Goal: Complete application form

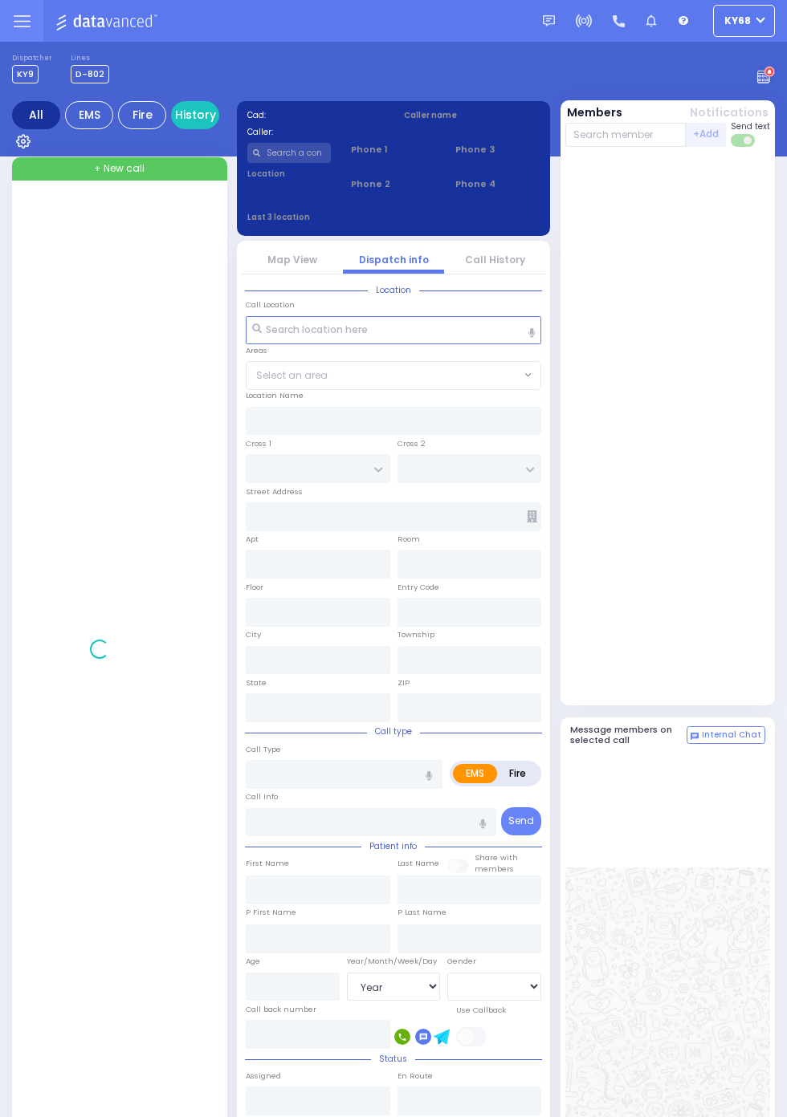
select select "Year"
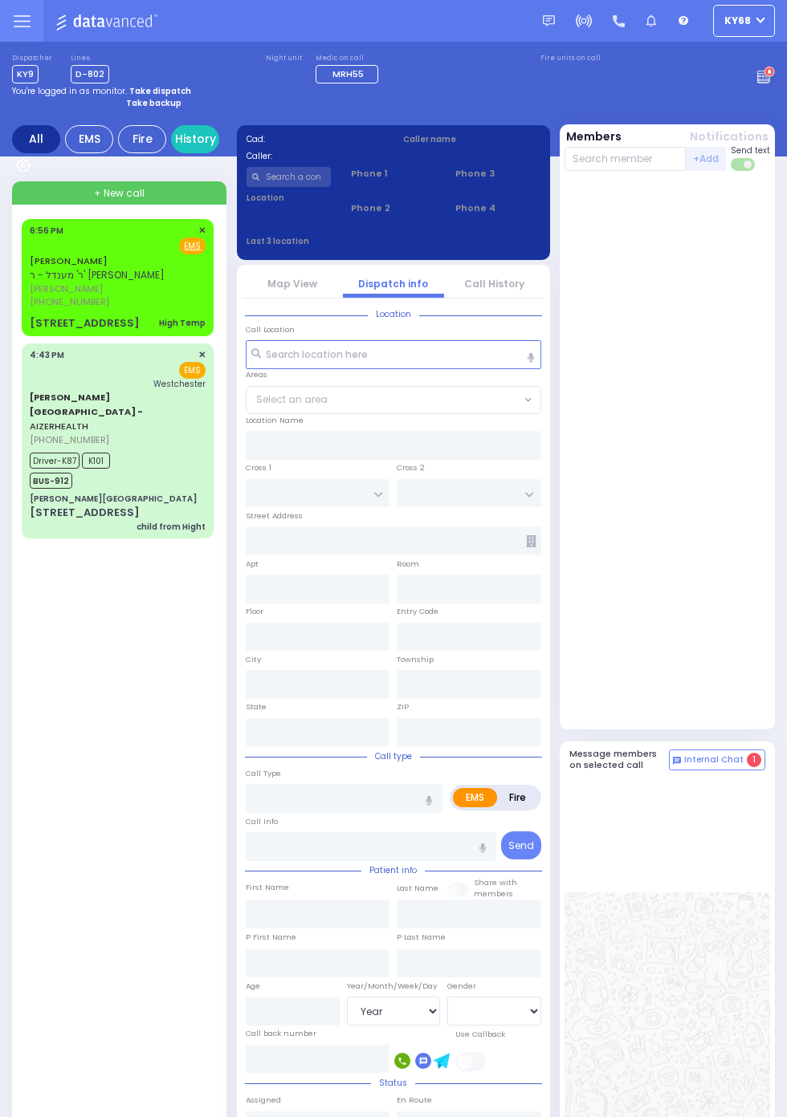
click at [30, 295] on span "אברהם ווייס" at bounding box center [115, 290] width 171 height 14
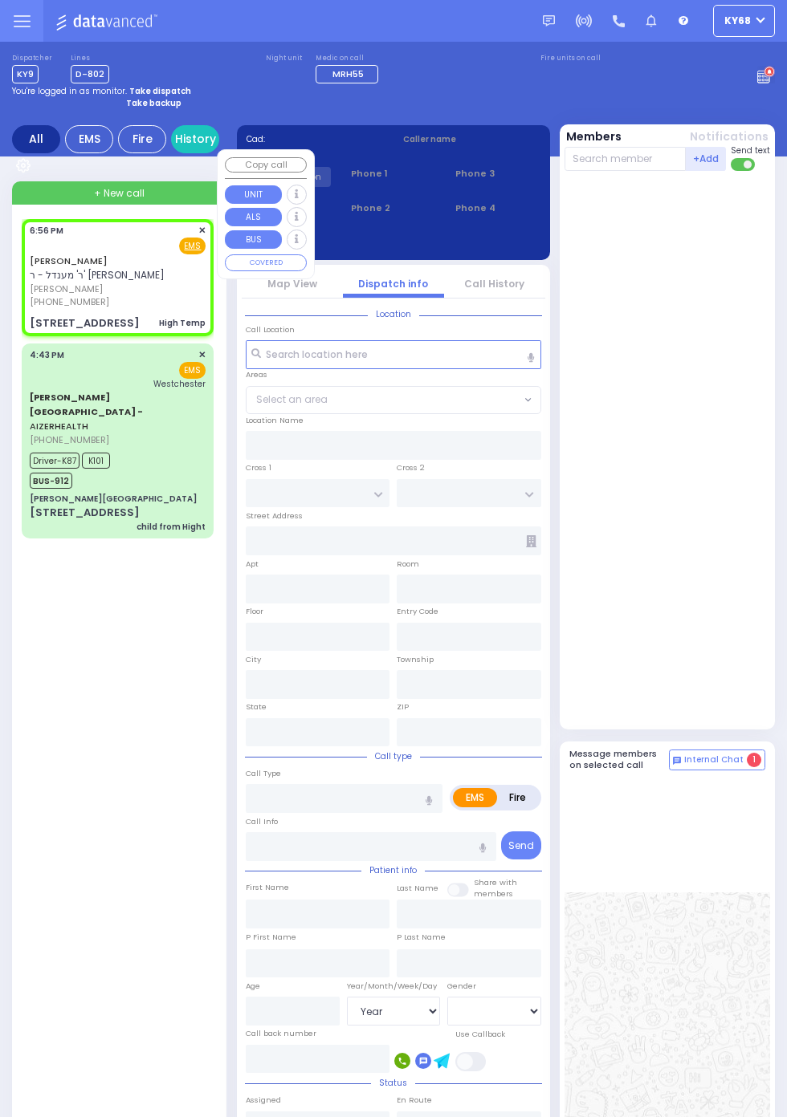
select select
type input "High Temp"
radio input "true"
type input "back of bul"
type input "AVRUM"
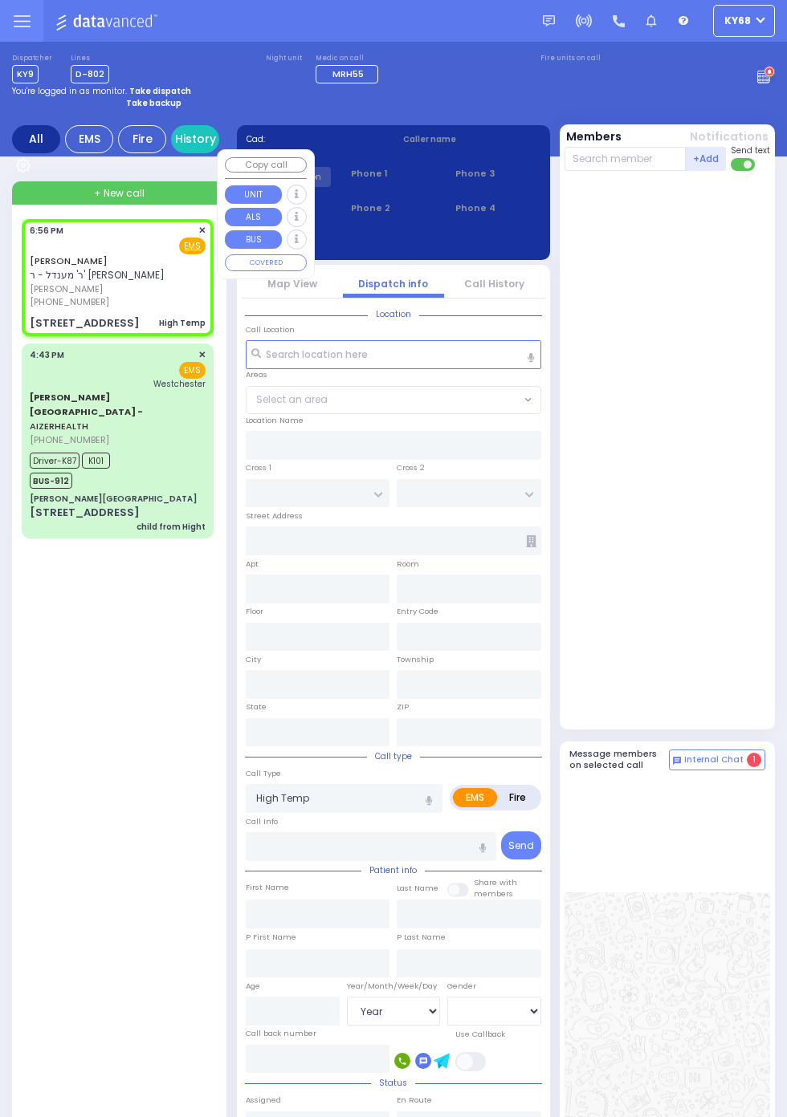
type input "WEISS"
type input "2"
select select "Year"
select select "[DEMOGRAPHIC_DATA]"
type input "18:56"
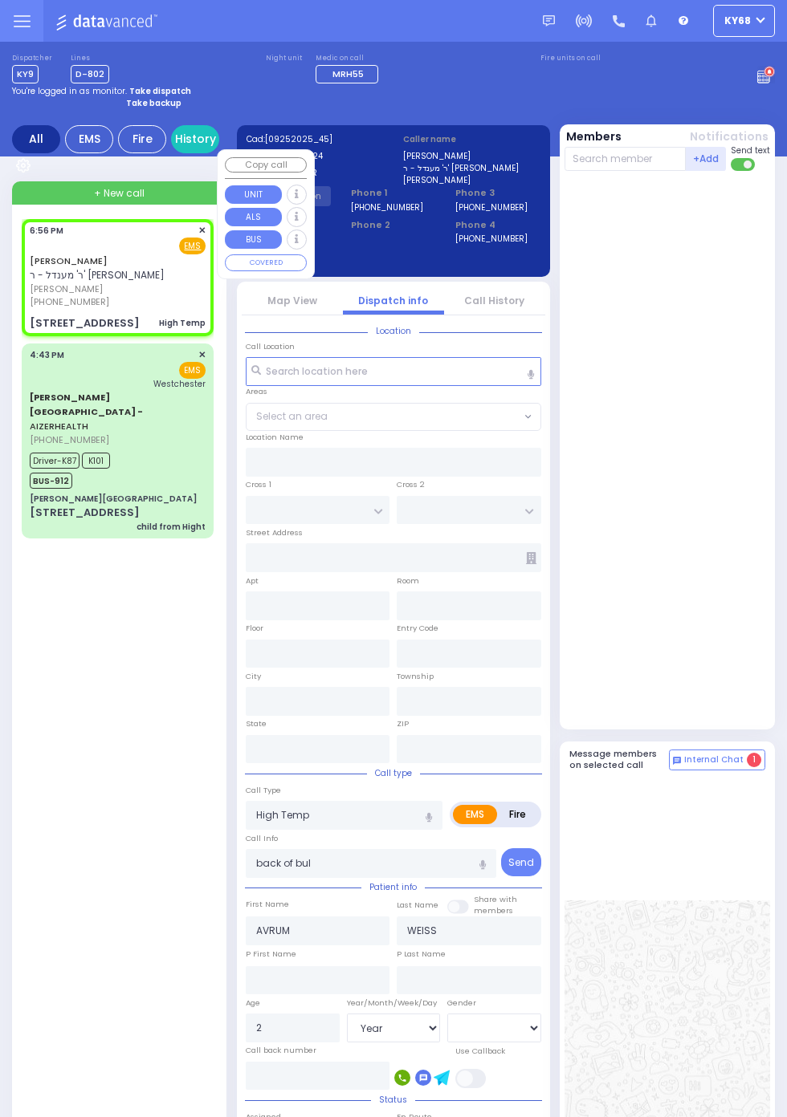
type input "STATE ROUTE 208"
type input "SLEEPY HOLLOW RD"
type input "4 Mountain Road"
type input "104"
type input "Monroe"
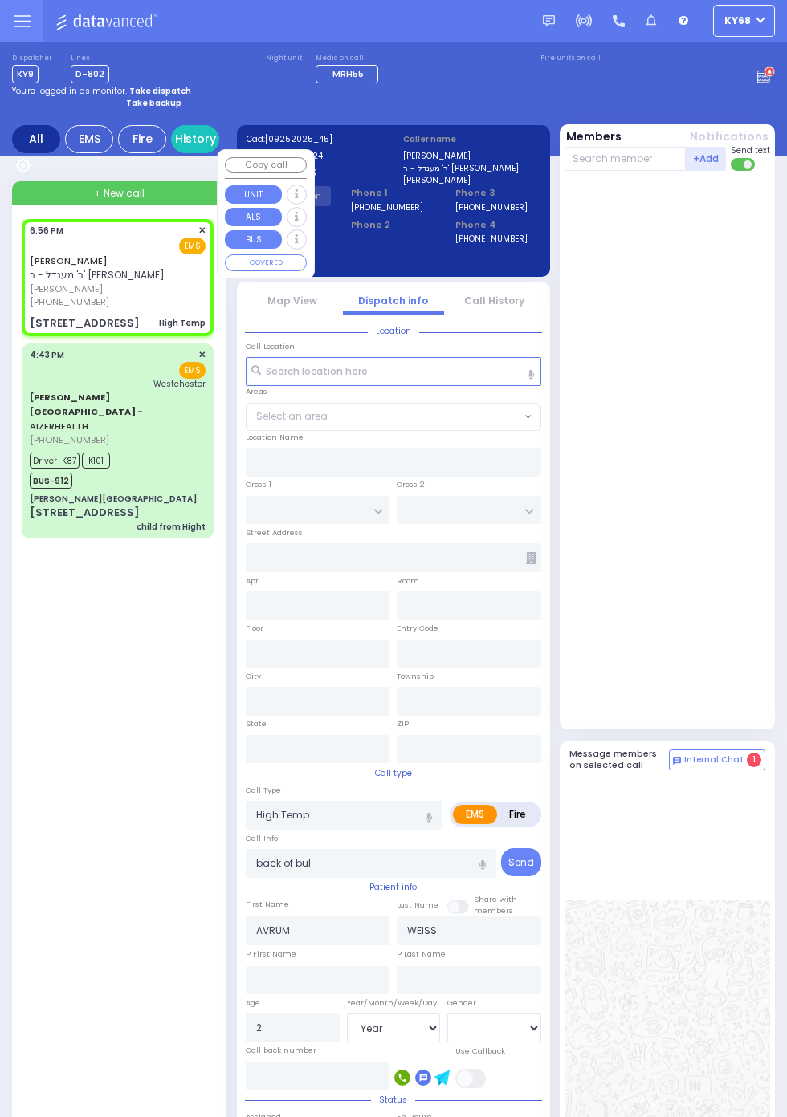
type input "New York"
type input "10950"
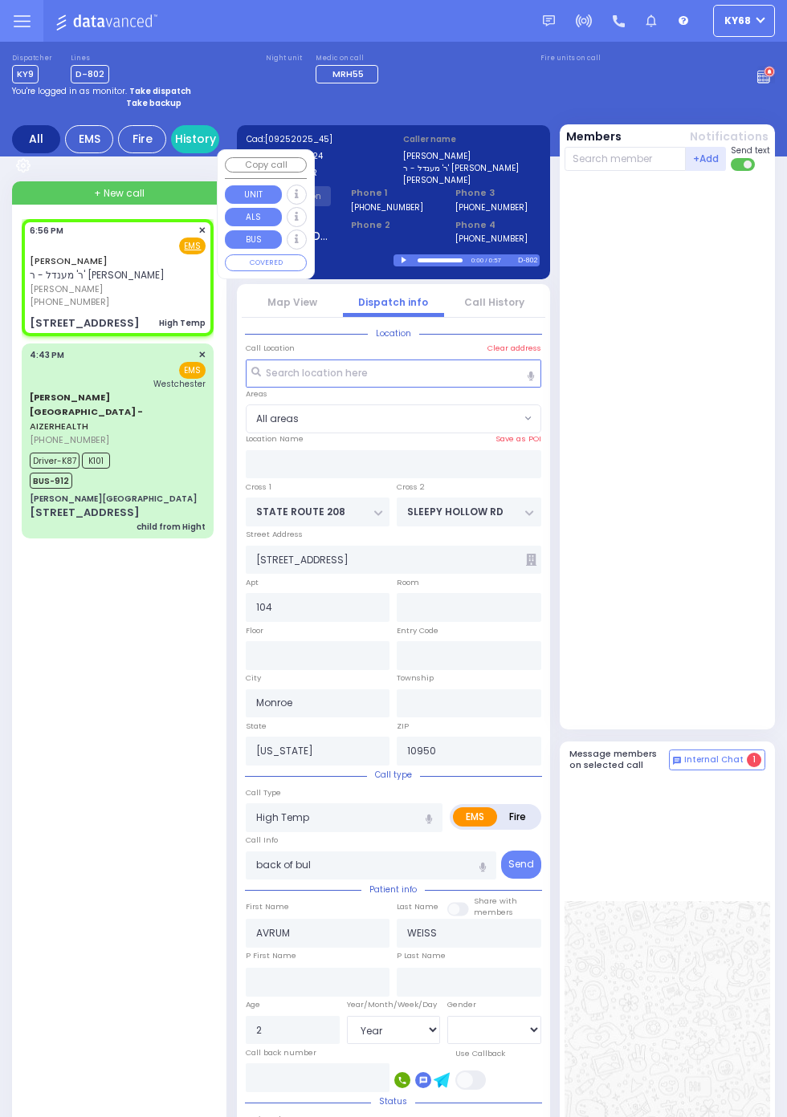
click at [739, 629] on div at bounding box center [668, 449] width 208 height 545
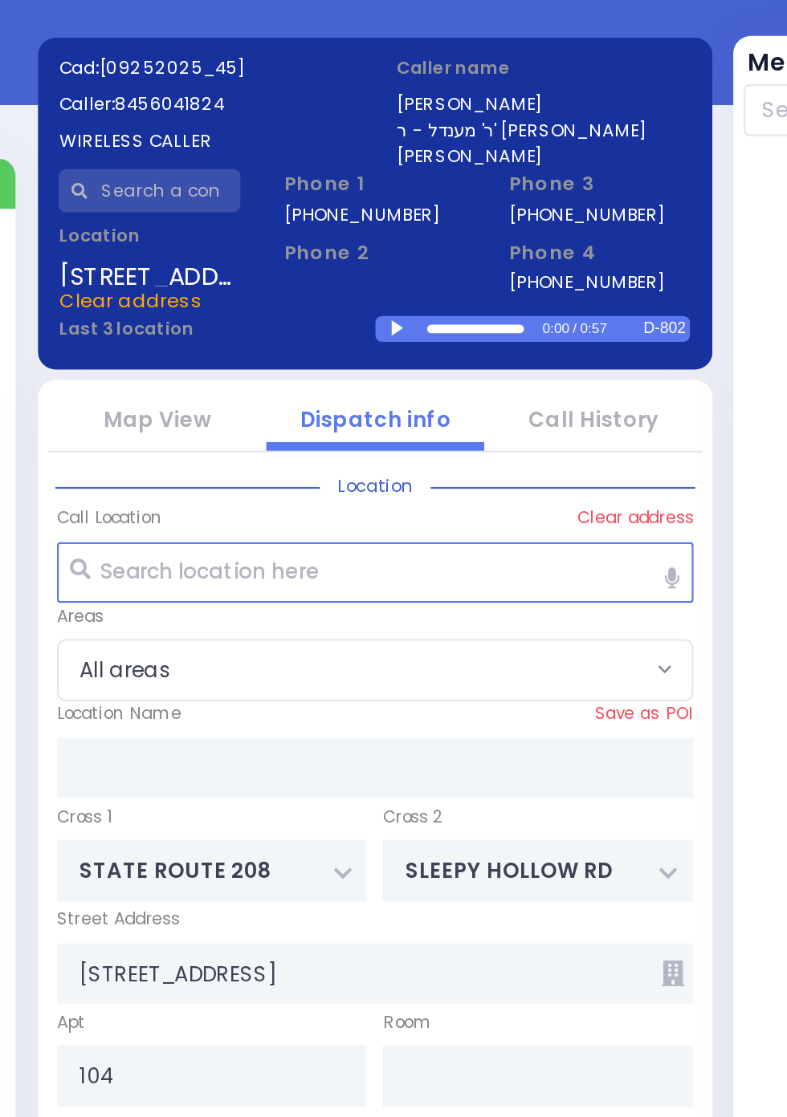
click at [409, 264] on div at bounding box center [405, 260] width 9 height 7
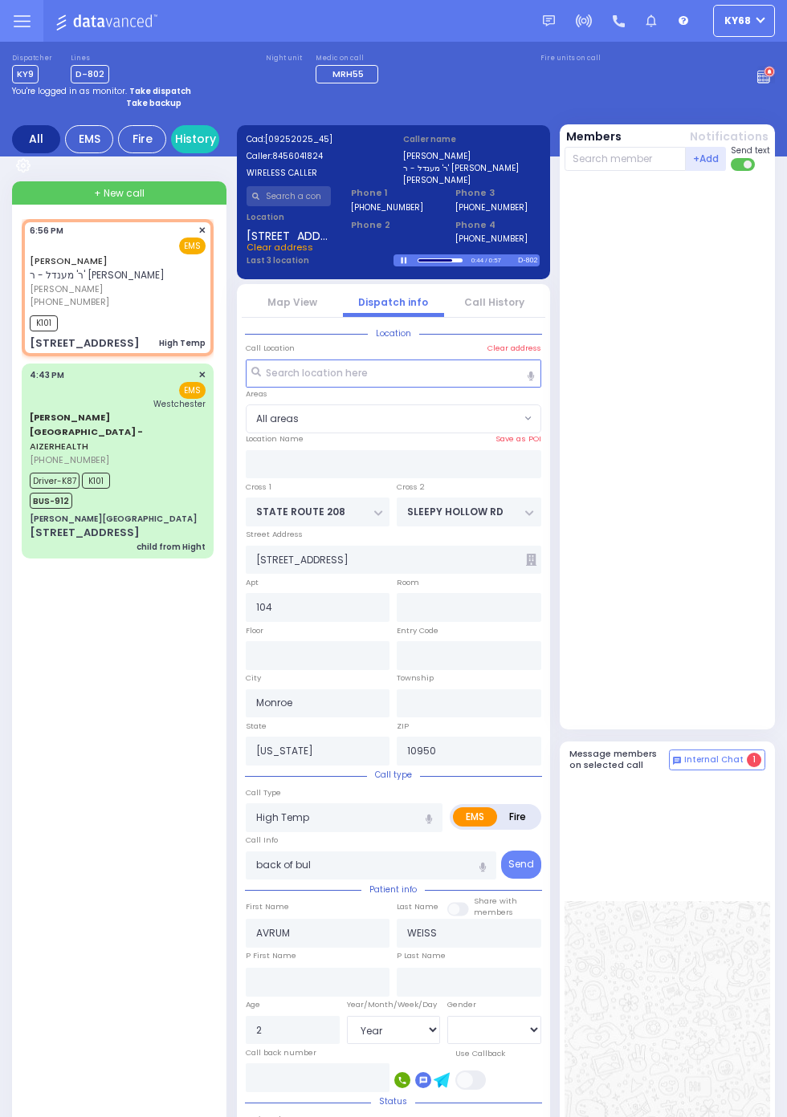
select select
radio input "true"
select select "Year"
select select "[DEMOGRAPHIC_DATA]"
type input "18:58"
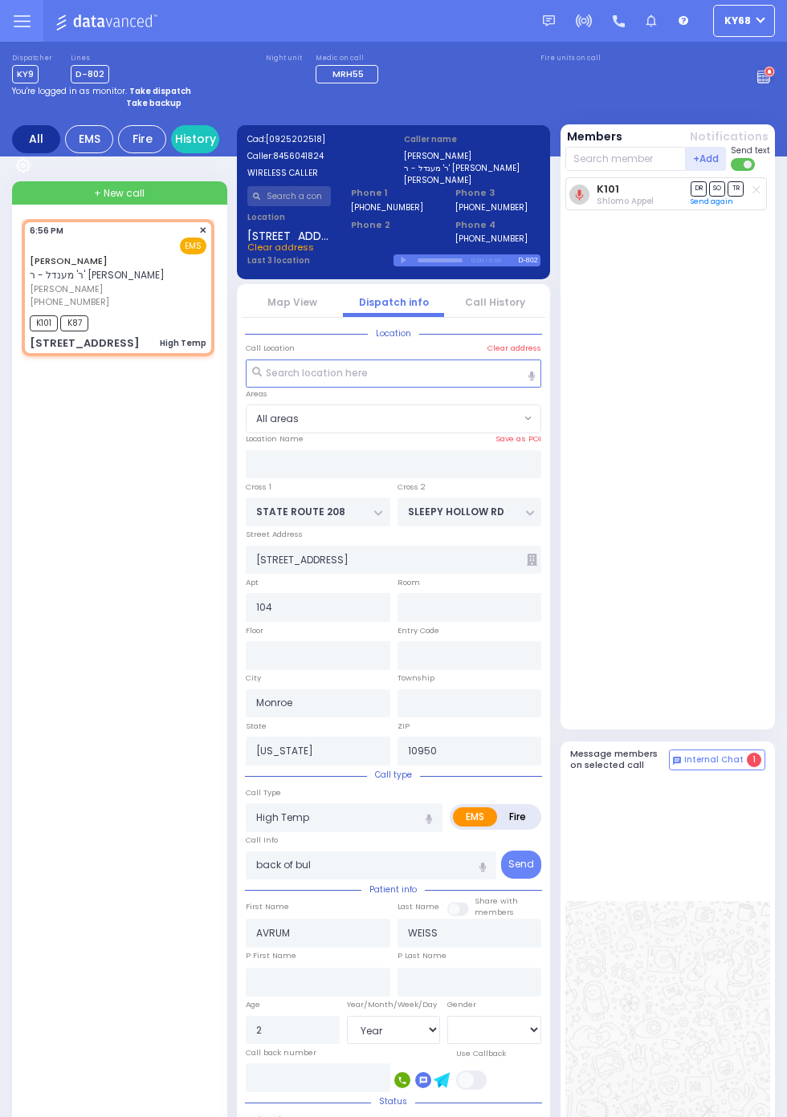
select select
radio input "true"
select select "Year"
select select "[DEMOGRAPHIC_DATA]"
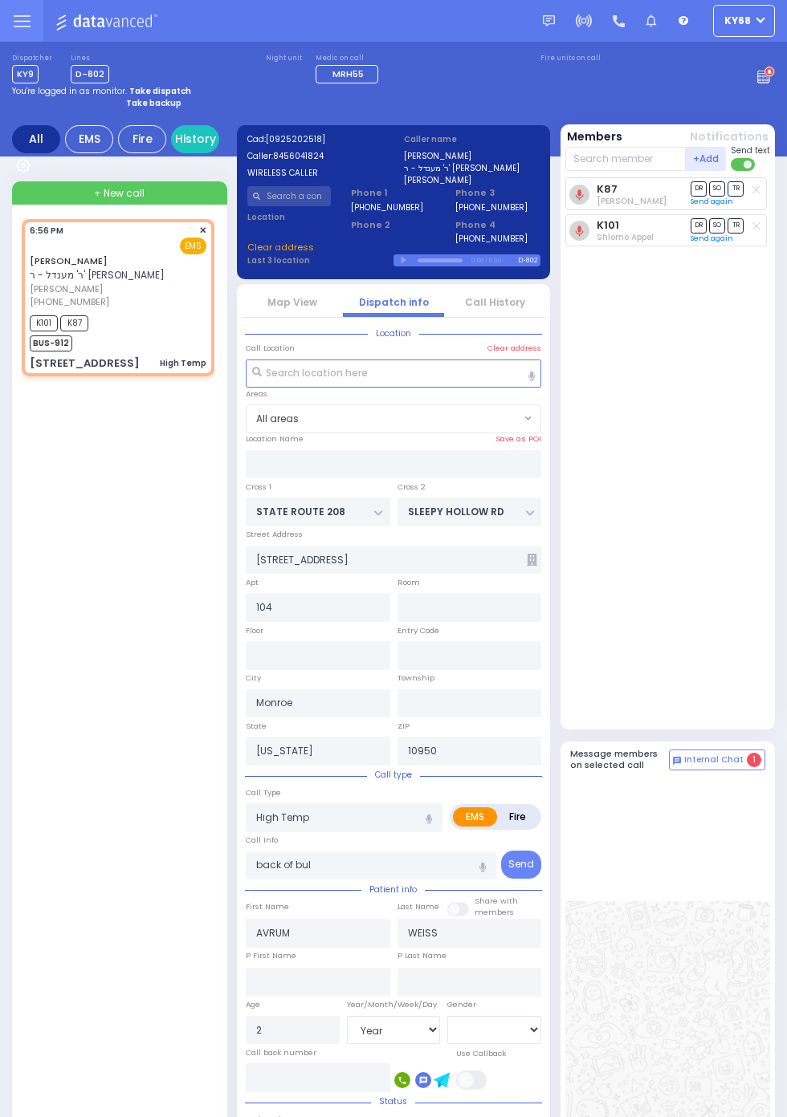
select select
radio input "true"
select select "Year"
select select "[DEMOGRAPHIC_DATA]"
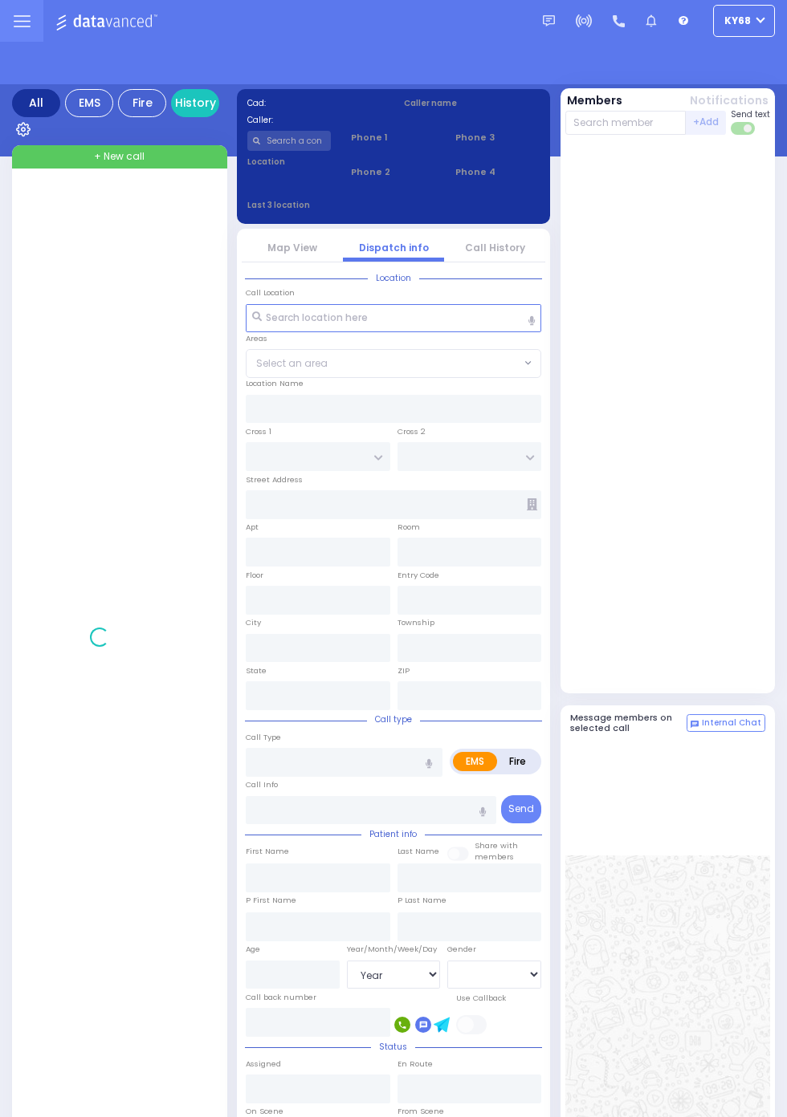
select select "Year"
select select "[DEMOGRAPHIC_DATA]"
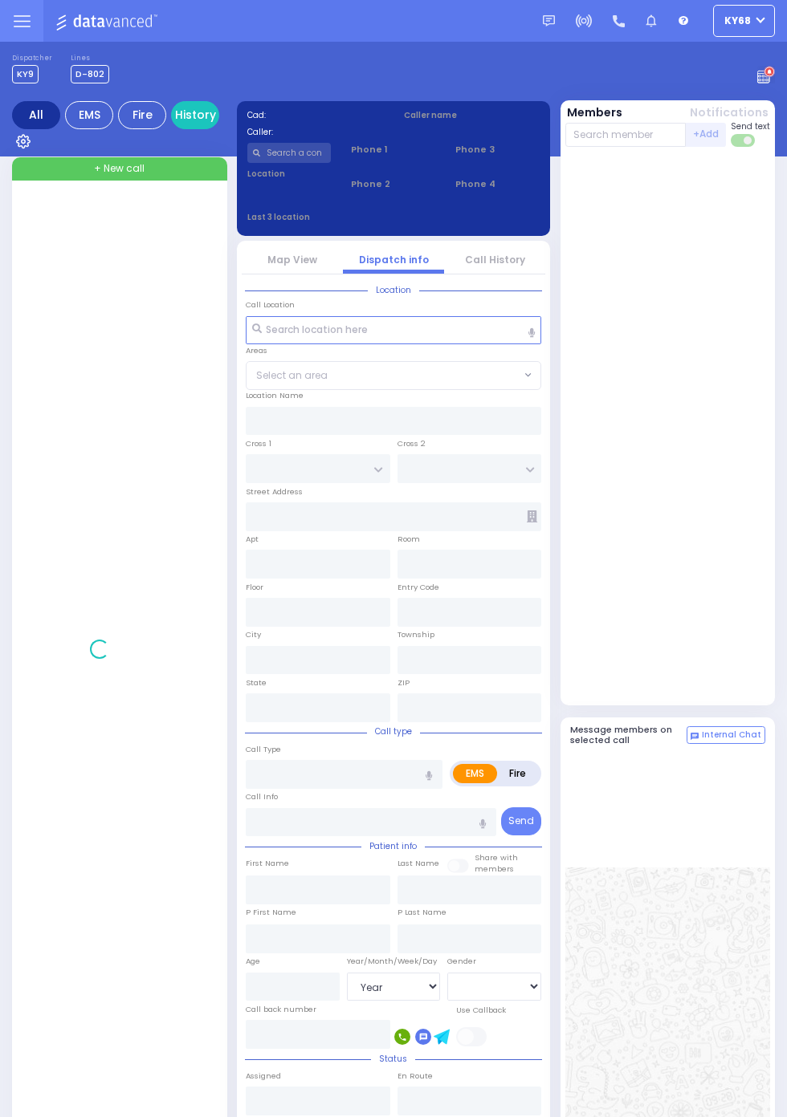
select select "Year"
select select "[DEMOGRAPHIC_DATA]"
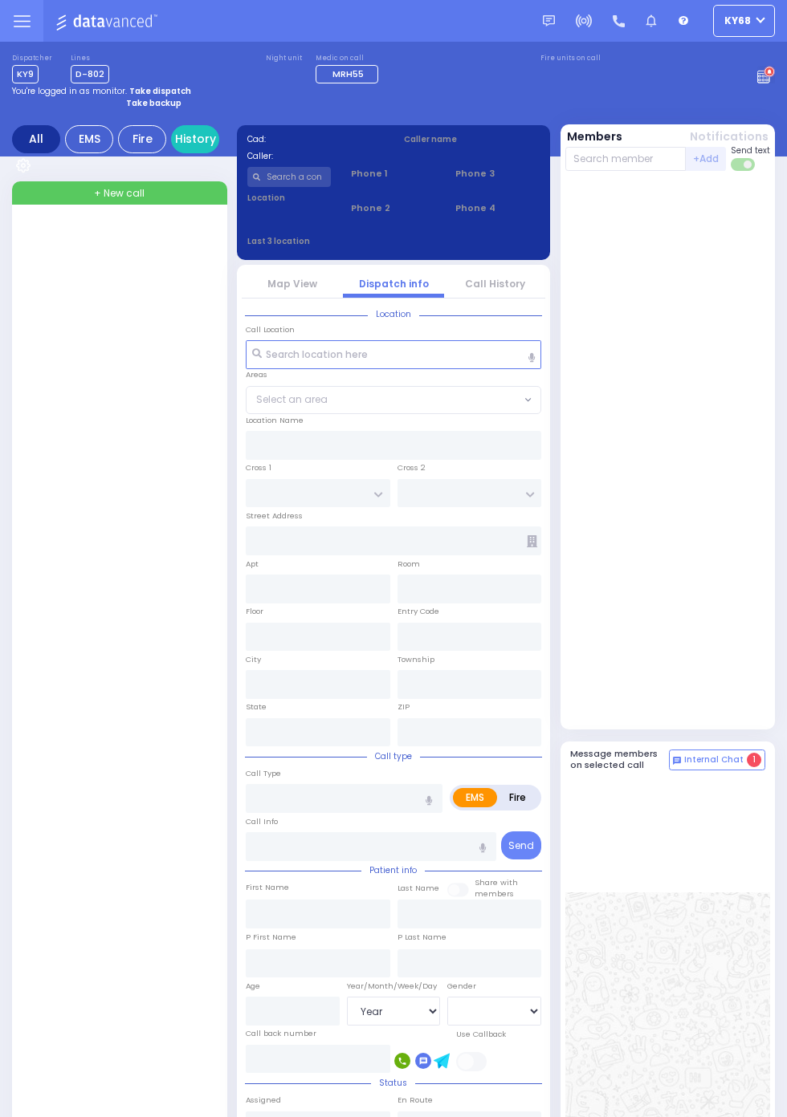
select select "Year"
select select "[DEMOGRAPHIC_DATA]"
